Goal: Information Seeking & Learning: Learn about a topic

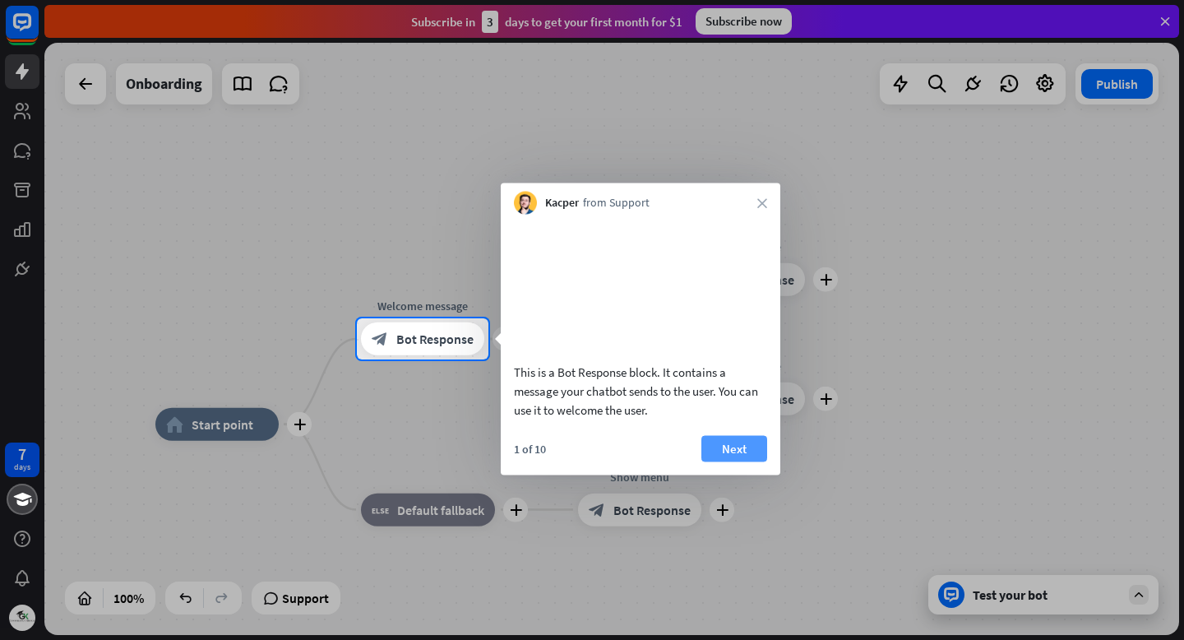
click at [738, 461] on button "Next" at bounding box center [734, 448] width 66 height 26
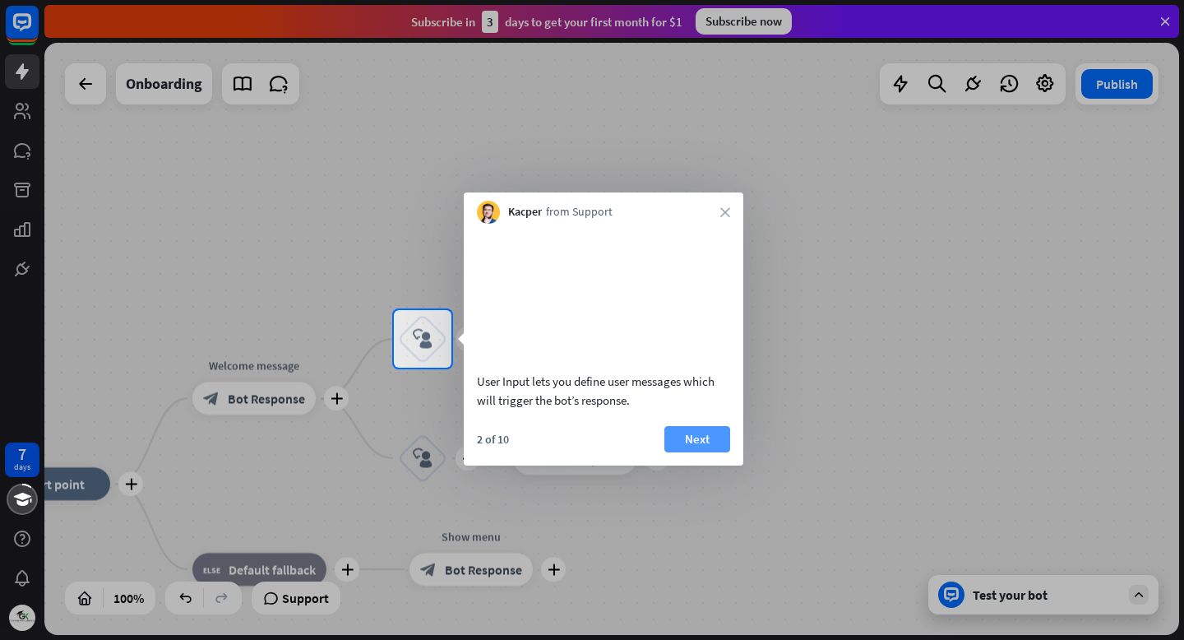
click at [693, 452] on button "Next" at bounding box center [697, 439] width 66 height 26
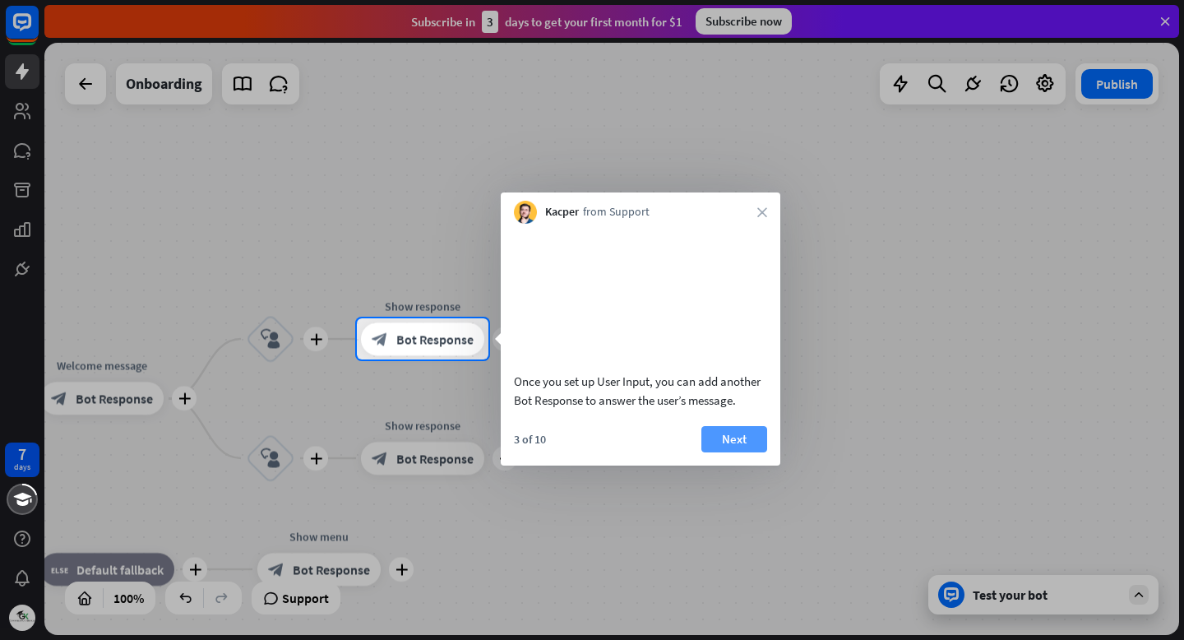
click at [743, 452] on button "Next" at bounding box center [734, 439] width 66 height 26
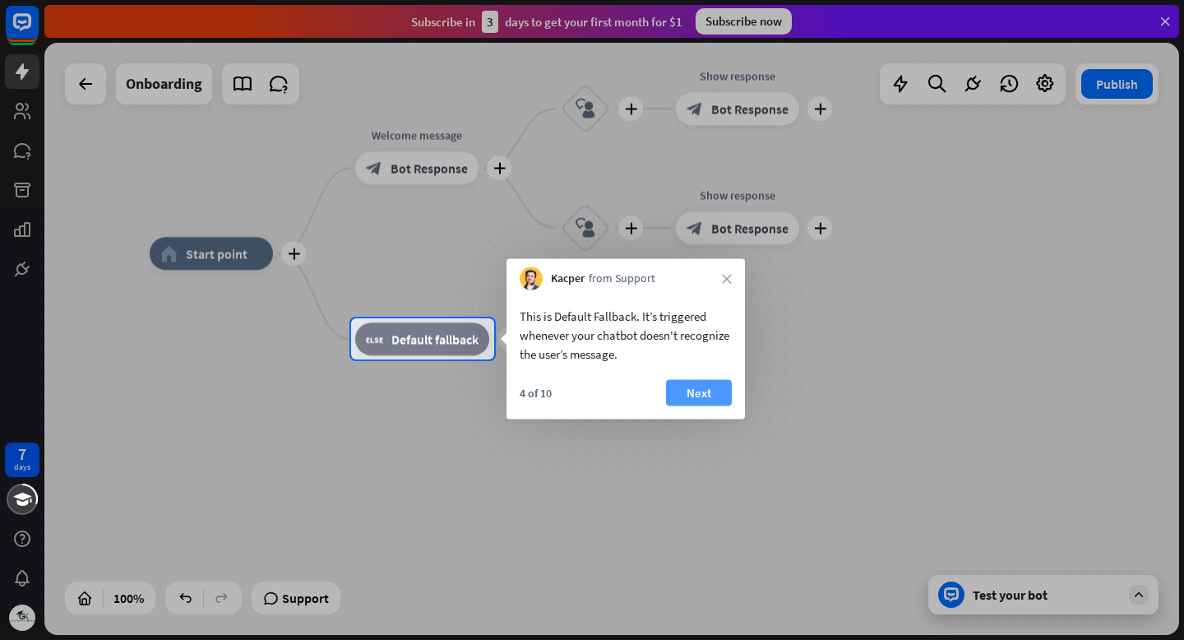
click at [698, 399] on button "Next" at bounding box center [699, 393] width 66 height 26
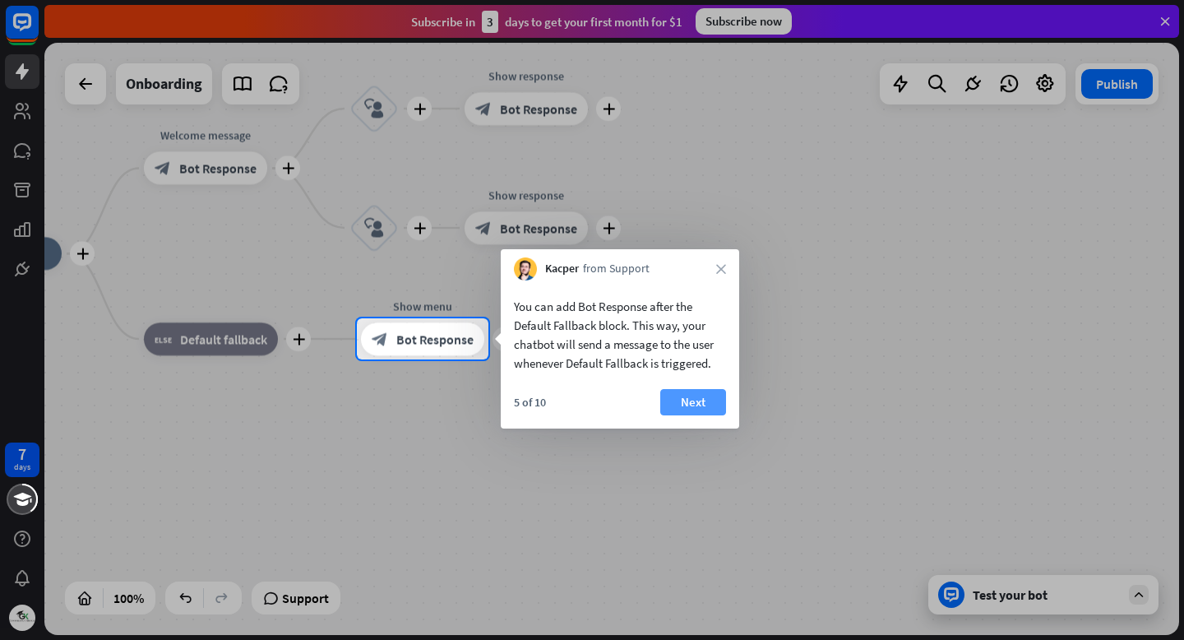
click at [693, 409] on button "Next" at bounding box center [693, 402] width 66 height 26
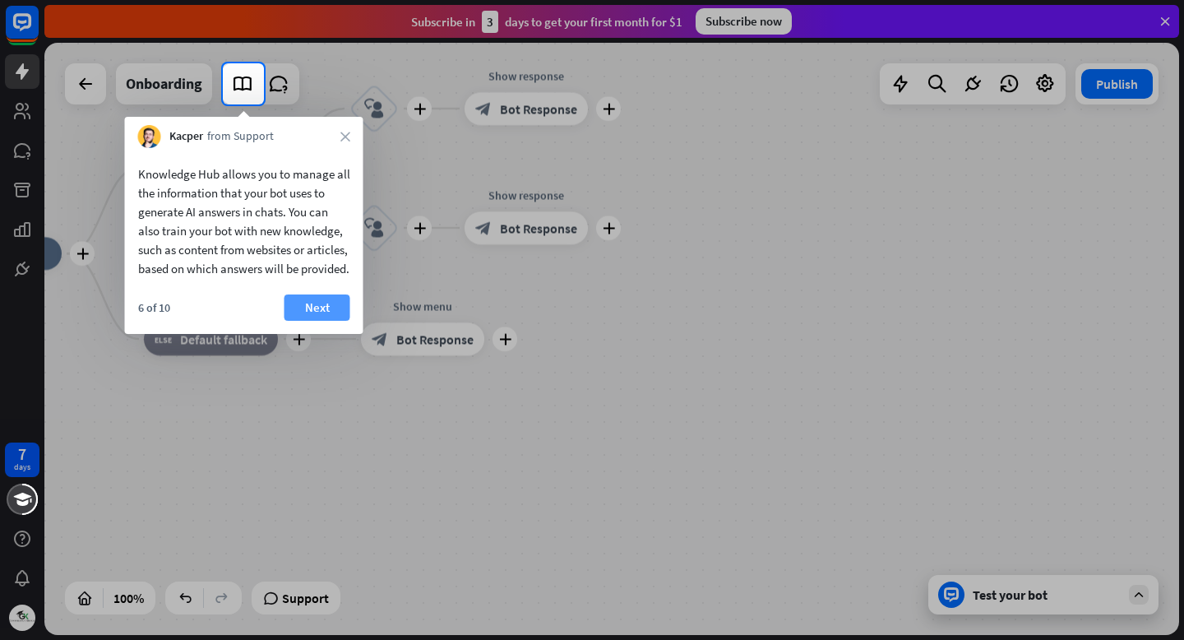
click at [319, 321] on button "Next" at bounding box center [318, 307] width 66 height 26
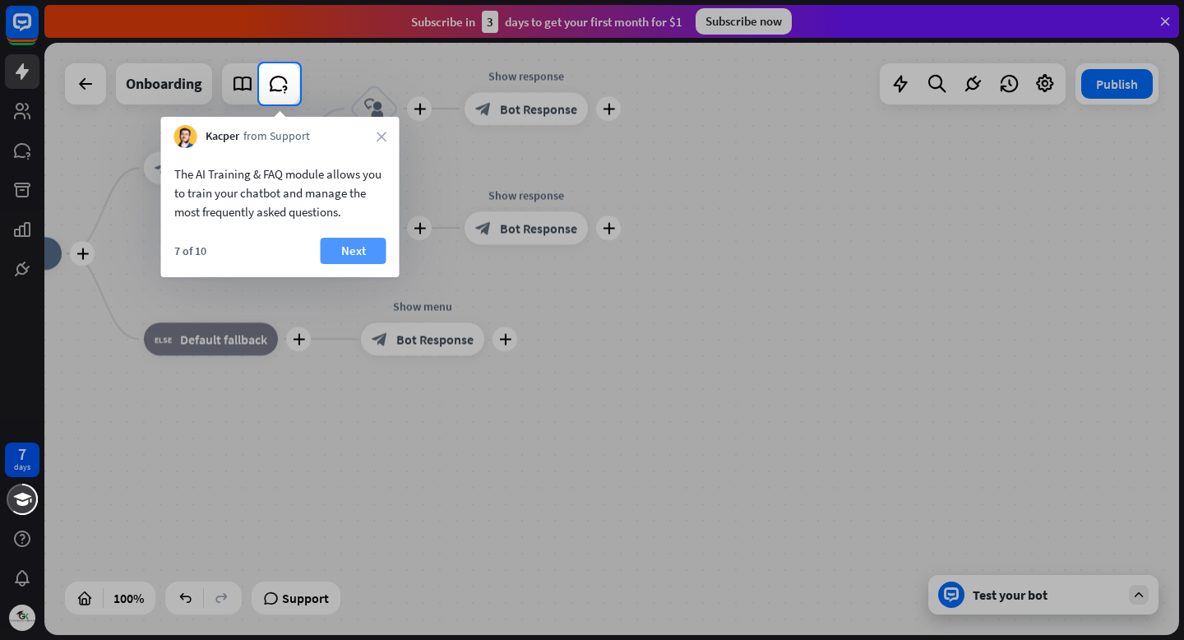
click at [345, 261] on button "Next" at bounding box center [354, 251] width 66 height 26
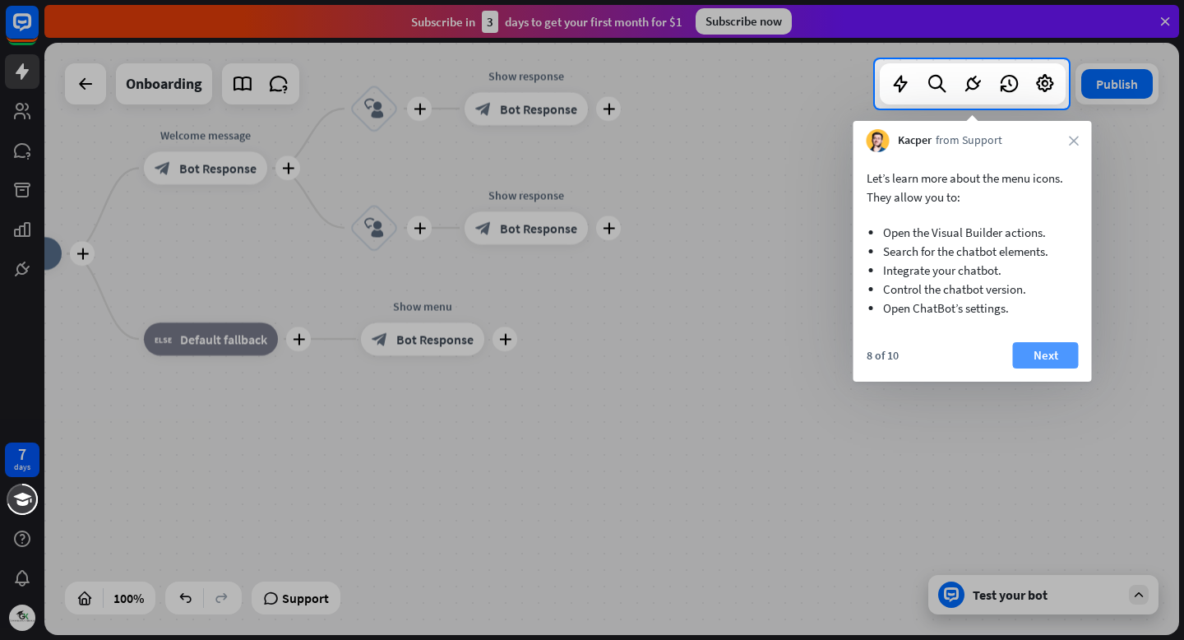
click at [1030, 353] on button "Next" at bounding box center [1046, 355] width 66 height 26
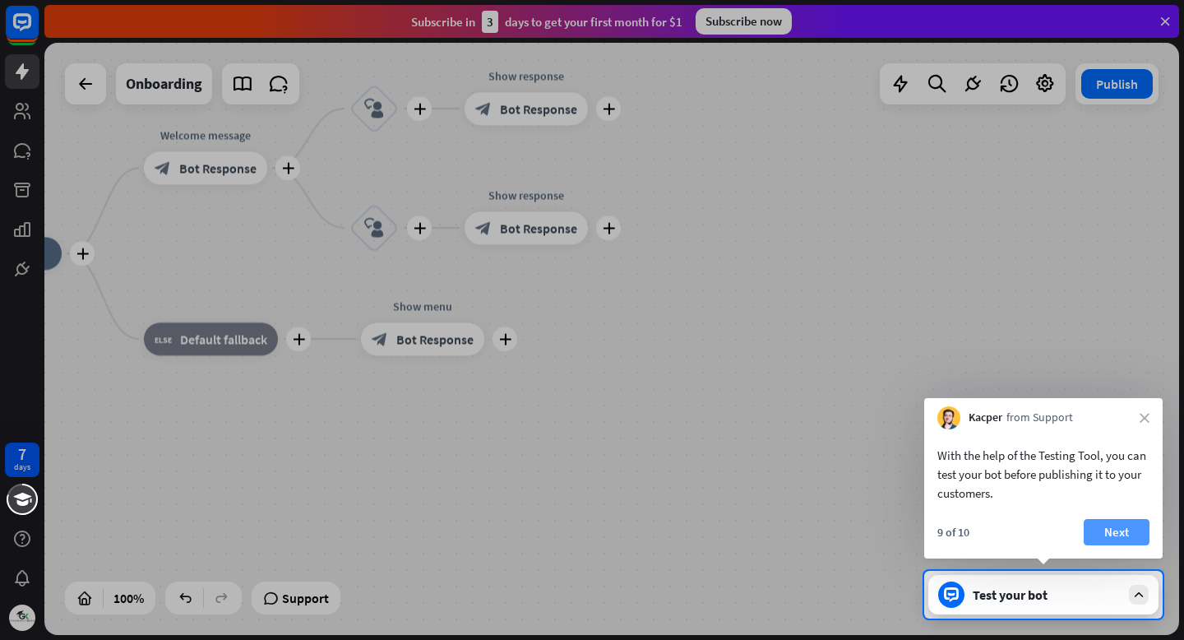
click at [1123, 531] on button "Next" at bounding box center [1117, 532] width 66 height 26
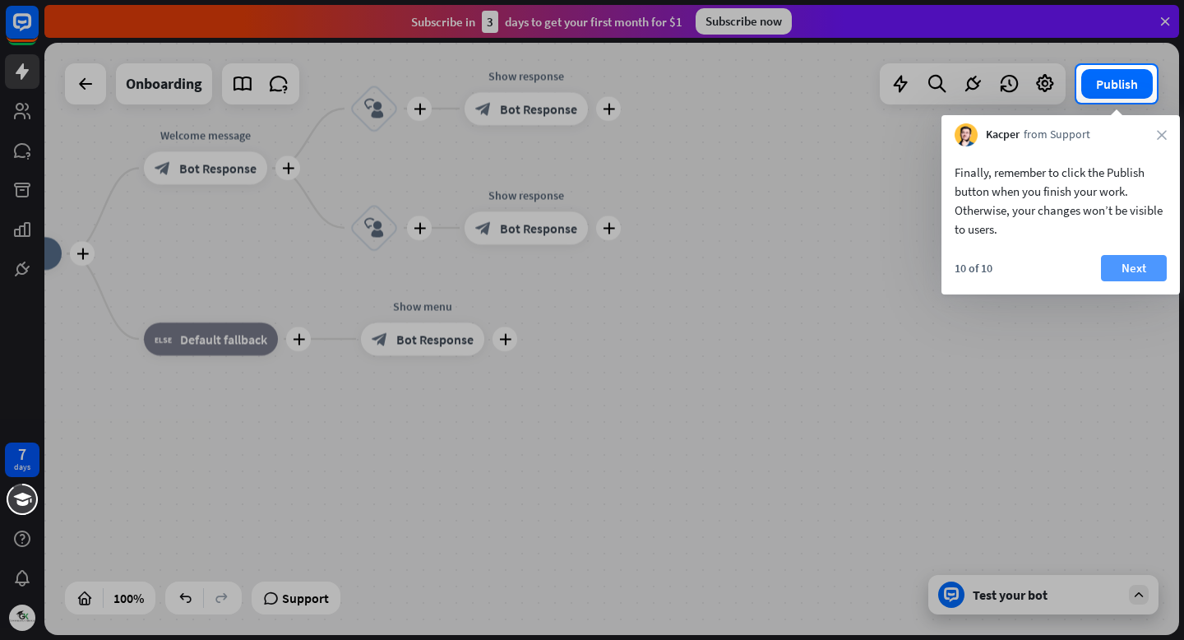
click at [1137, 266] on button "Next" at bounding box center [1134, 268] width 66 height 26
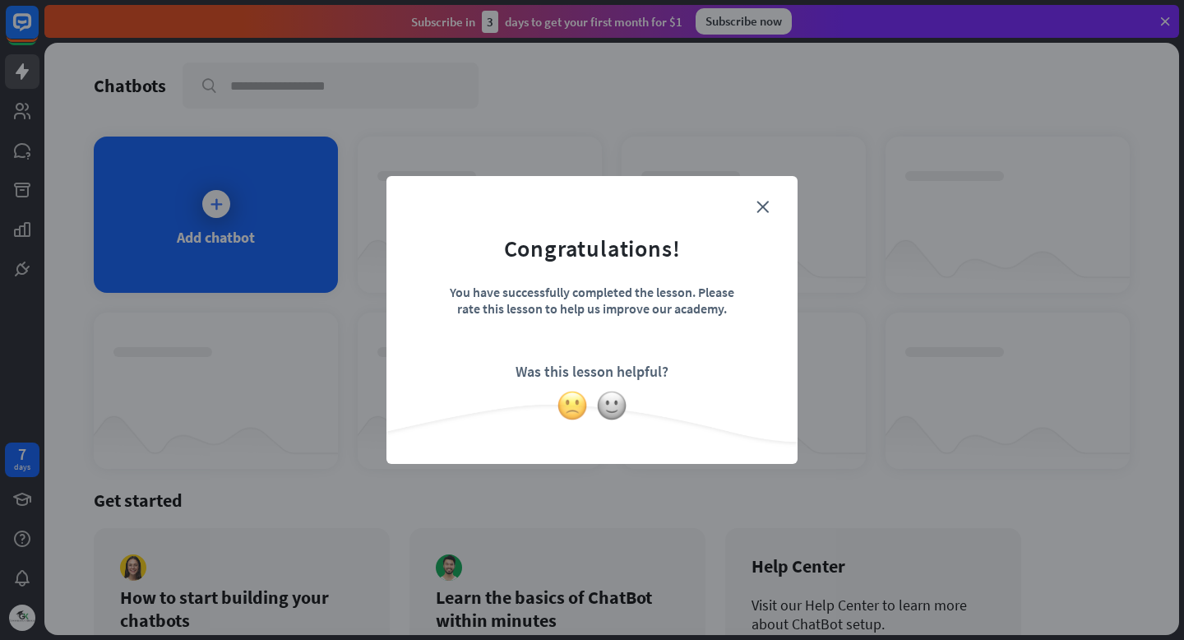
click at [570, 392] on img at bounding box center [572, 405] width 31 height 31
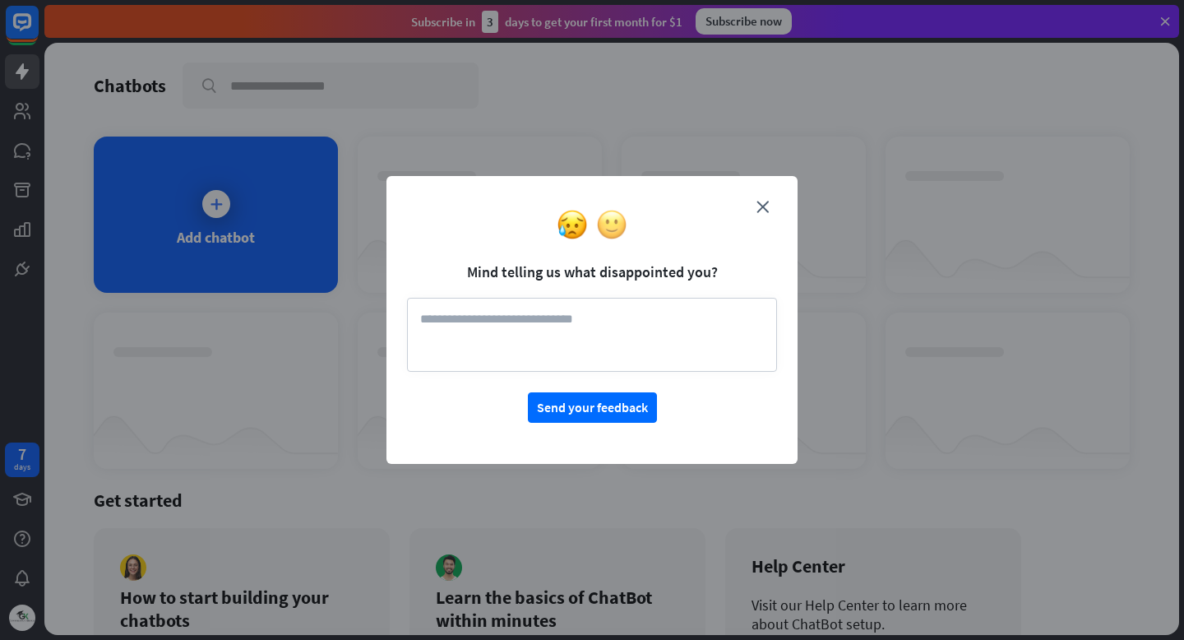
click at [598, 223] on img at bounding box center [611, 224] width 31 height 31
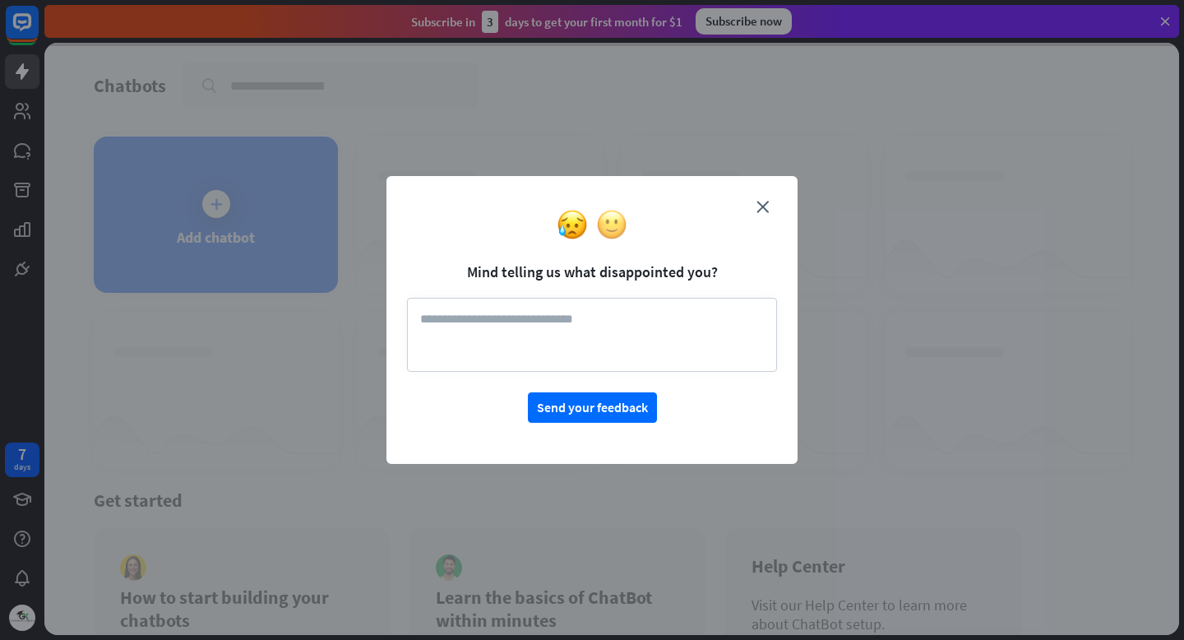
click at [607, 226] on img at bounding box center [611, 224] width 31 height 31
click at [571, 225] on img at bounding box center [572, 224] width 31 height 31
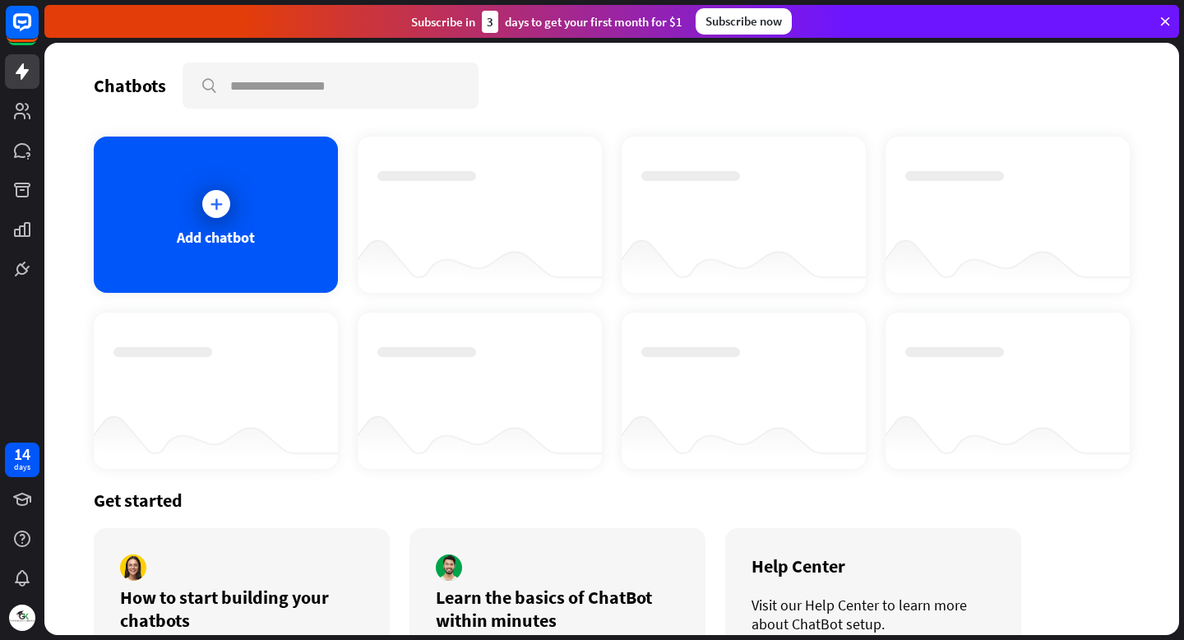
scroll to position [94, 0]
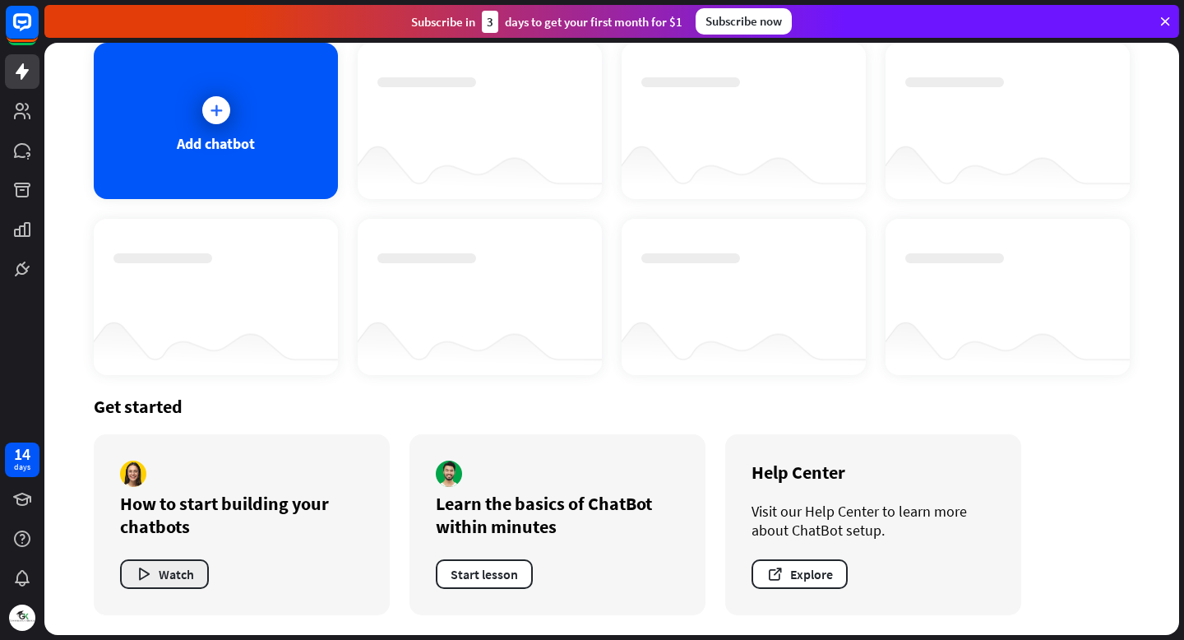
click at [182, 577] on button "Watch" at bounding box center [164, 574] width 89 height 30
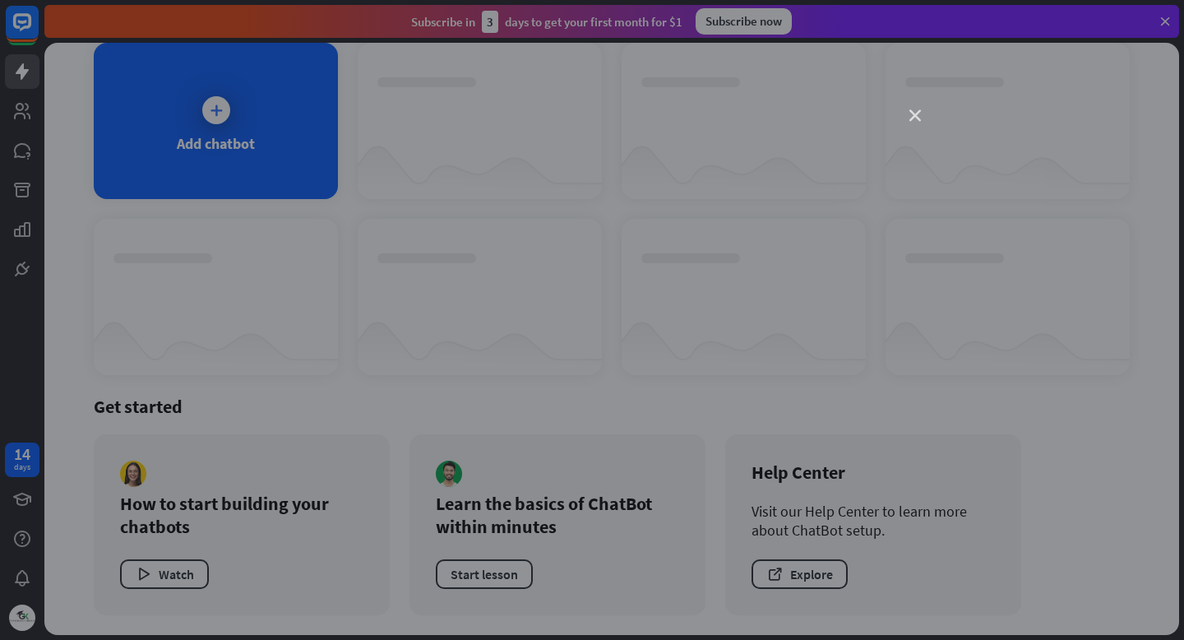
click at [918, 119] on icon "close" at bounding box center [915, 116] width 12 height 12
